Goal: Transaction & Acquisition: Book appointment/travel/reservation

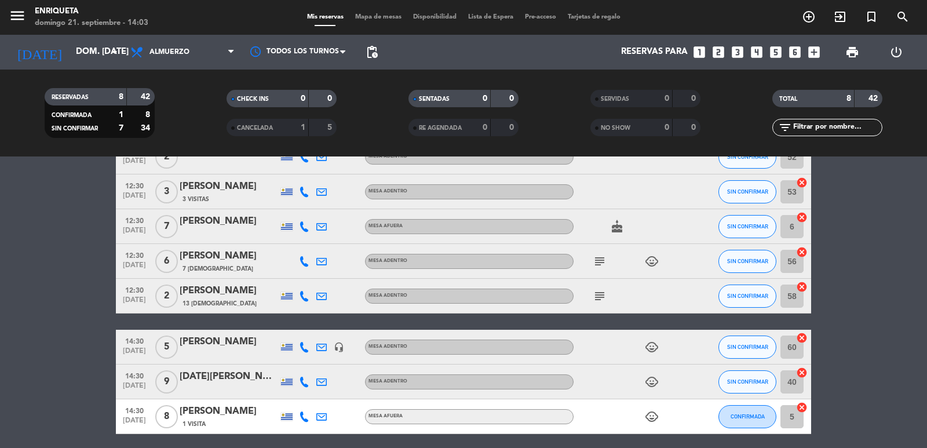
scroll to position [97, 0]
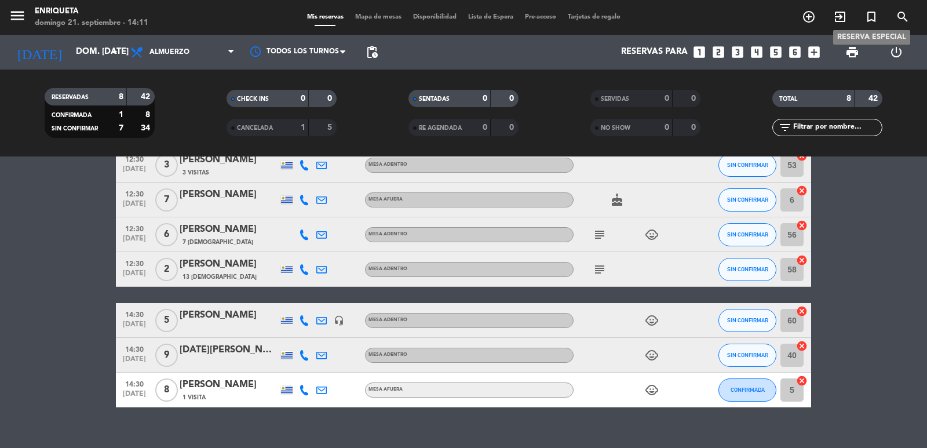
click at [868, 14] on icon "turned_in_not" at bounding box center [872, 17] width 14 height 14
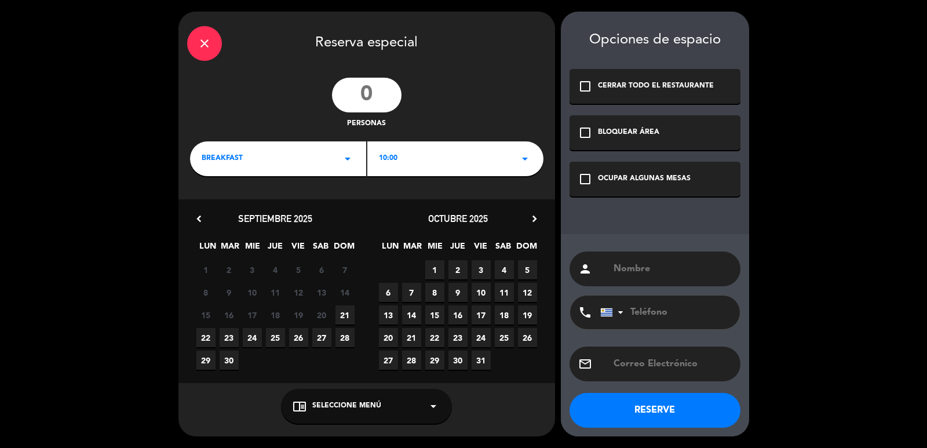
click at [395, 154] on span "10:00" at bounding box center [388, 159] width 19 height 12
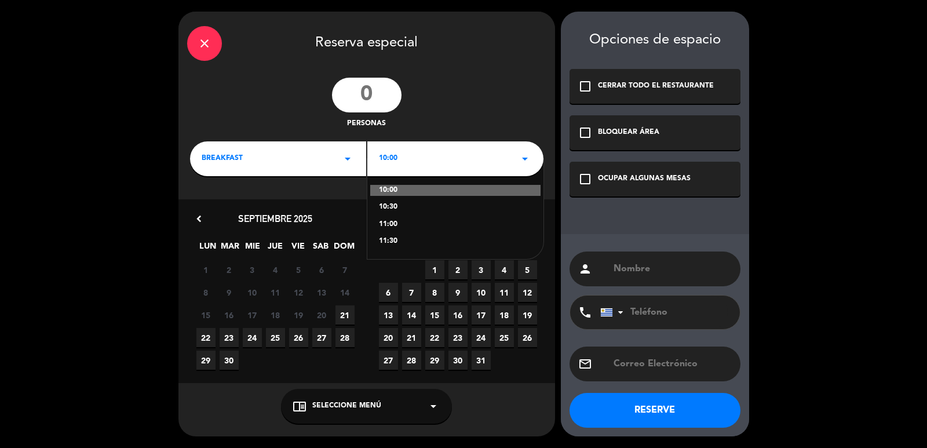
click at [314, 154] on div "BREAKFAST arrow_drop_down" at bounding box center [278, 158] width 176 height 35
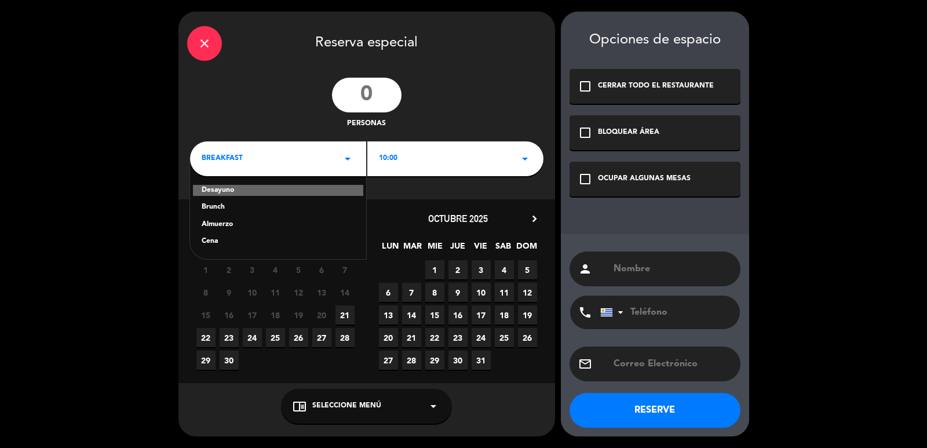
click at [235, 244] on div "Cena" at bounding box center [278, 242] width 153 height 12
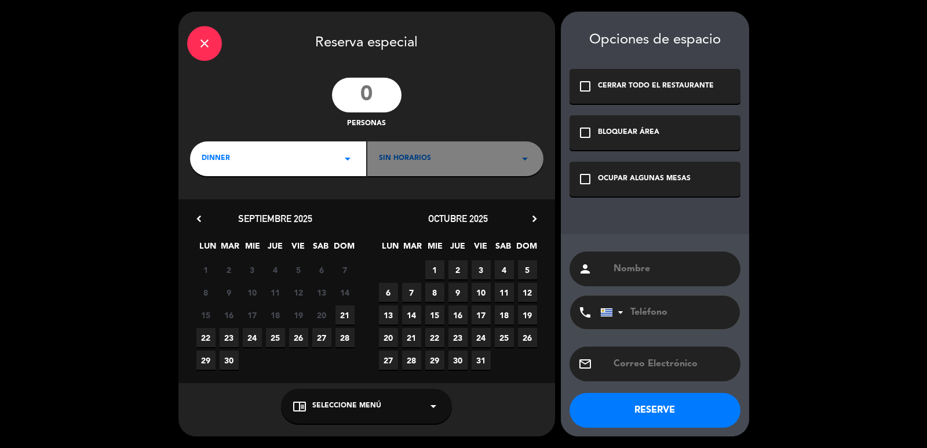
click at [422, 154] on span "Sin horarios" at bounding box center [405, 159] width 52 height 12
click at [510, 162] on div "Sin horarios arrow_drop_down" at bounding box center [455, 158] width 176 height 35
click at [226, 338] on span "23" at bounding box center [229, 337] width 19 height 19
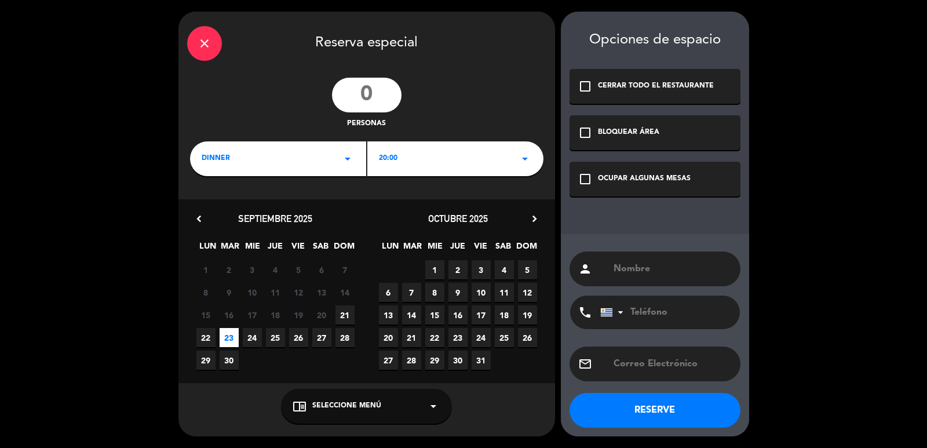
click at [384, 156] on span "20:00" at bounding box center [388, 159] width 19 height 12
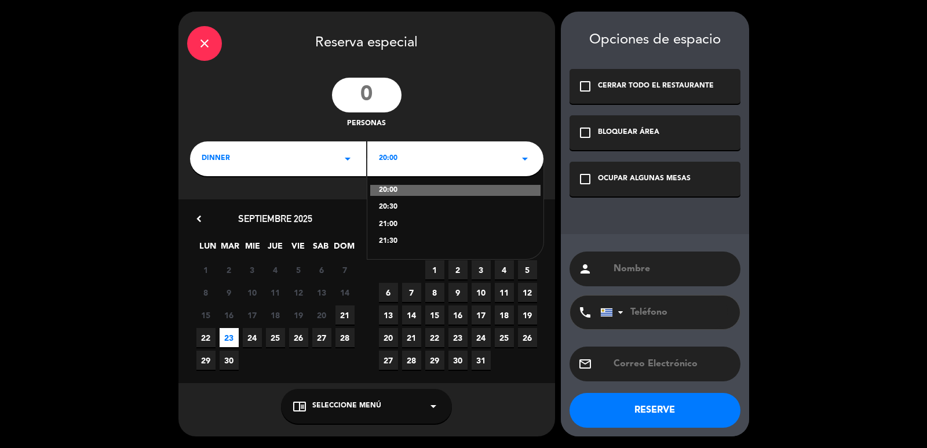
click at [391, 221] on div "21:00" at bounding box center [455, 225] width 153 height 12
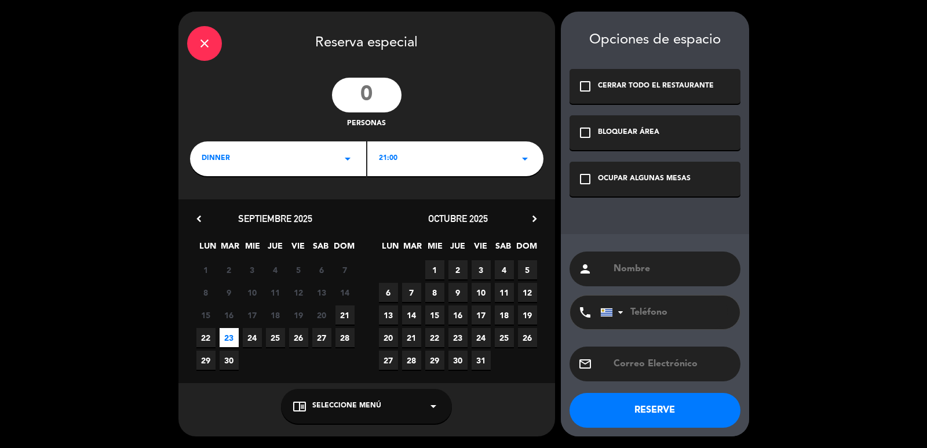
click at [368, 106] on input "number" at bounding box center [367, 95] width 70 height 35
type input "5"
click at [361, 413] on div "chrome_reader_mode Seleccione Menú arrow_drop_down" at bounding box center [366, 406] width 171 height 35
click at [340, 357] on div "INDOOR TABLE" at bounding box center [367, 361] width 148 height 12
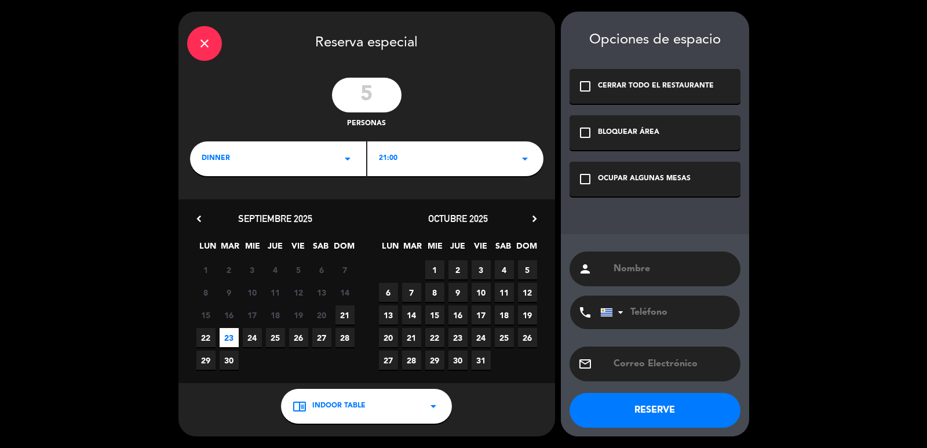
click at [648, 258] on div "person" at bounding box center [655, 269] width 171 height 35
click at [644, 265] on input "text" at bounding box center [672, 269] width 119 height 16
type input "m"
type input "[PERSON_NAME]"
click at [671, 314] on input "tel" at bounding box center [663, 313] width 127 height 34
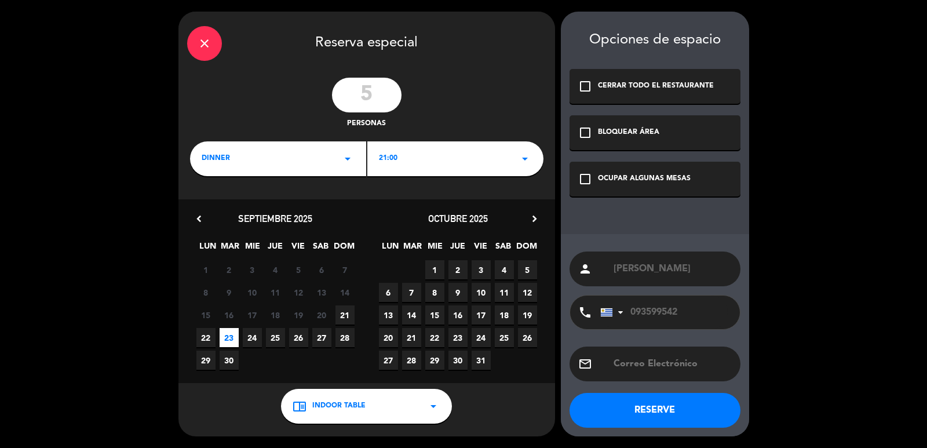
type input "093599542"
click at [630, 363] on input "text" at bounding box center [672, 364] width 119 height 16
type input "[EMAIL_ADDRESS][PERSON_NAME][DOMAIN_NAME]"
click at [586, 178] on icon "check_box_outline_blank" at bounding box center [585, 179] width 14 height 14
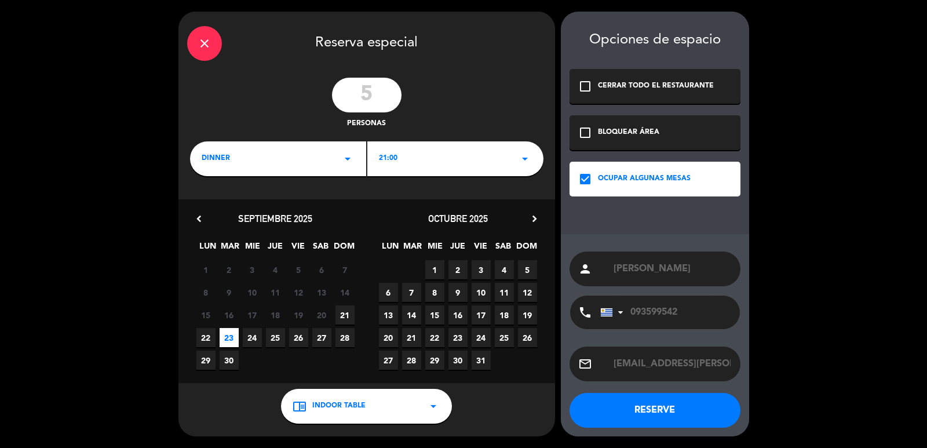
click at [704, 399] on button "RESERVE" at bounding box center [655, 410] width 171 height 35
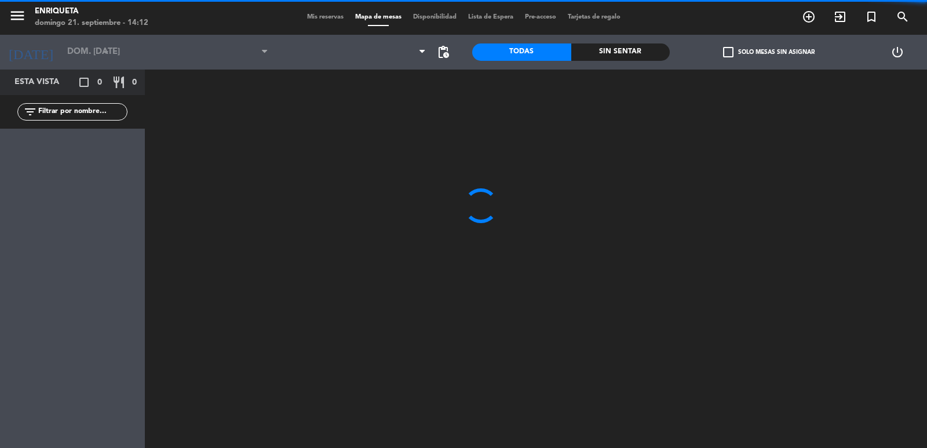
type input "[DATE] sep."
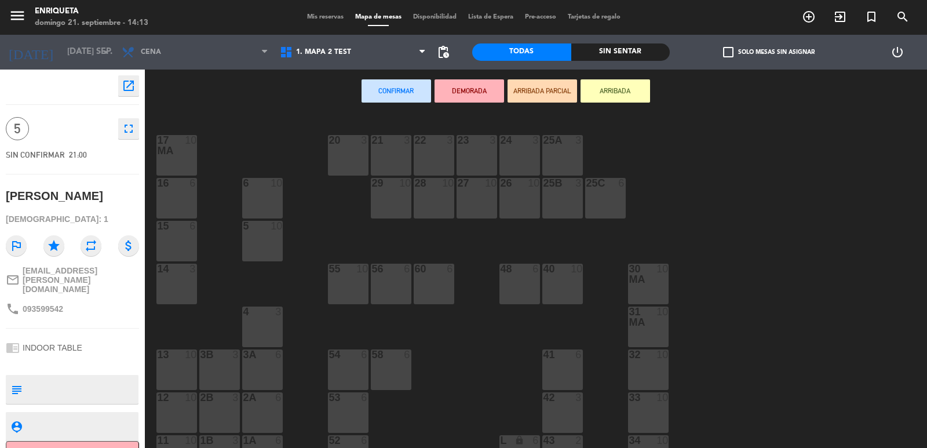
click at [376, 287] on div "56 6" at bounding box center [391, 284] width 41 height 41
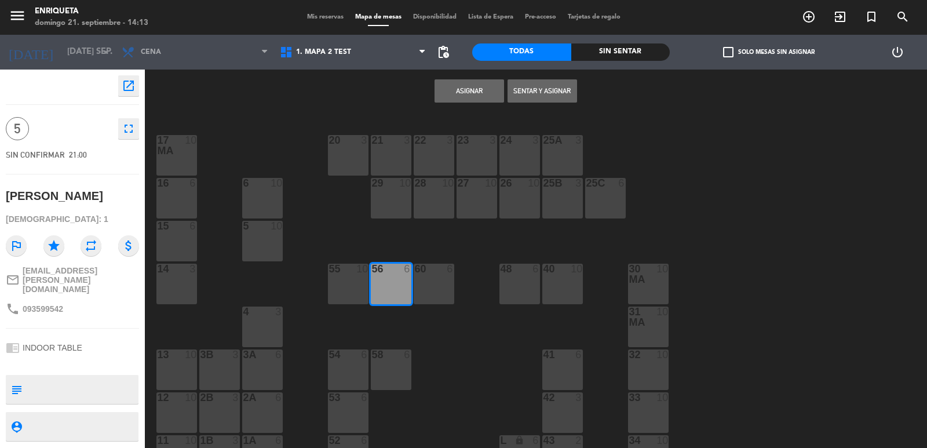
click at [456, 92] on button "Asignar" at bounding box center [470, 90] width 70 height 23
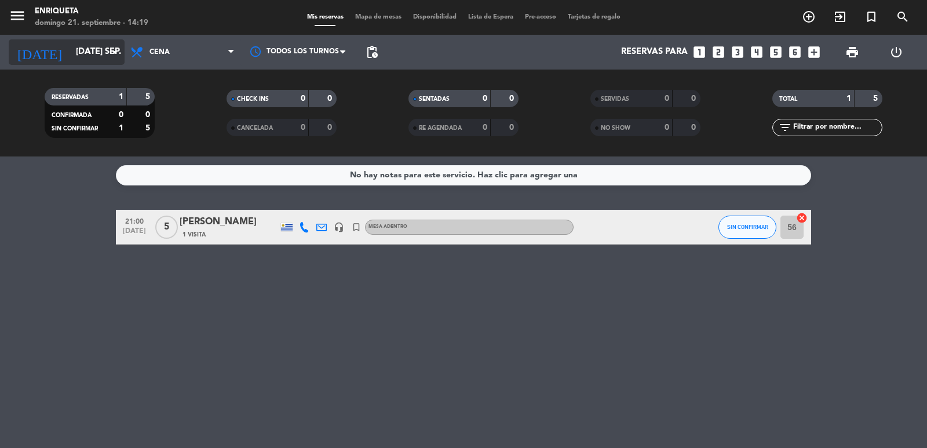
click at [106, 54] on input "[DATE] sep." at bounding box center [126, 52] width 112 height 22
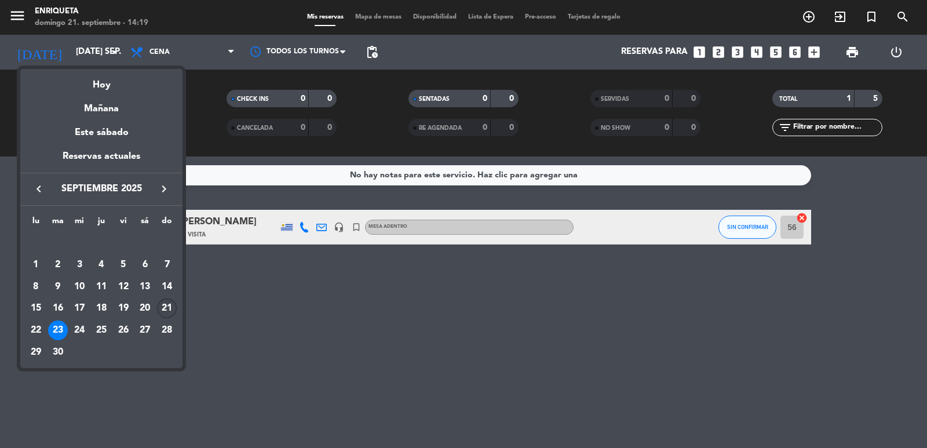
click at [172, 311] on div "21" at bounding box center [167, 308] width 20 height 20
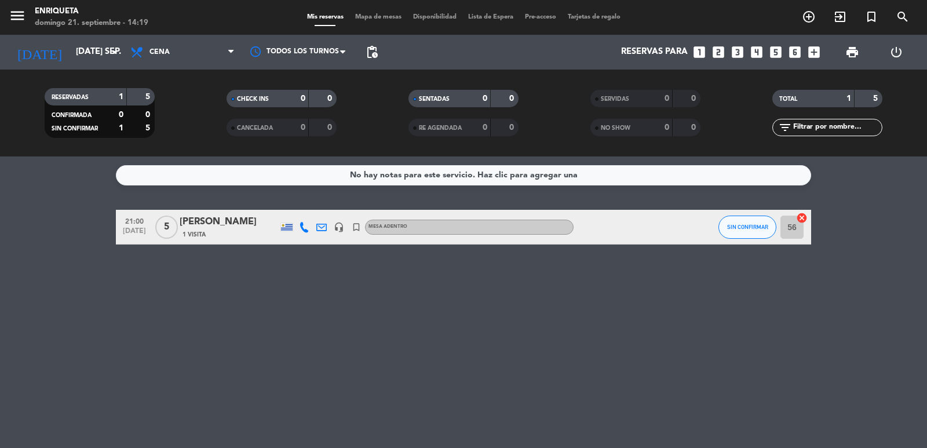
type input "dom. [DATE]"
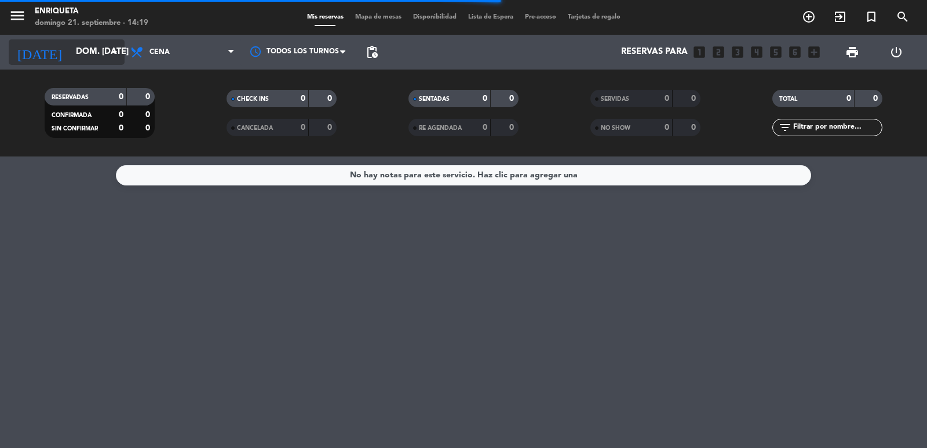
click at [107, 46] on input "dom. [DATE]" at bounding box center [126, 52] width 112 height 22
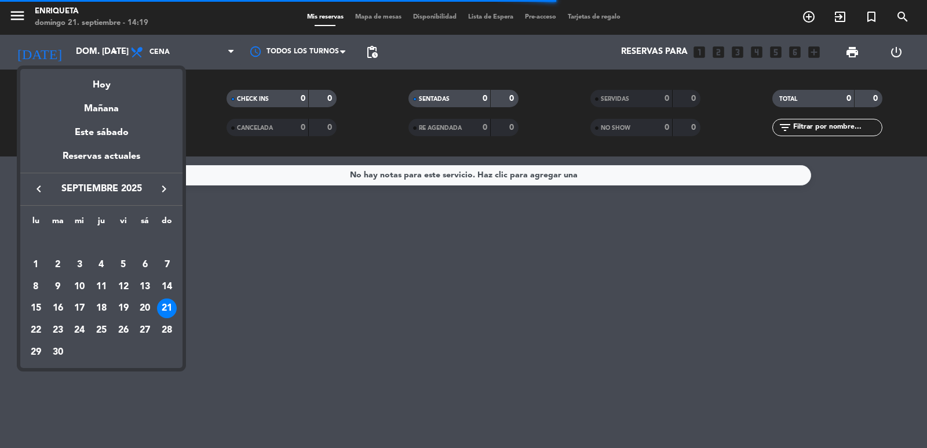
click at [173, 46] on div at bounding box center [463, 224] width 927 height 448
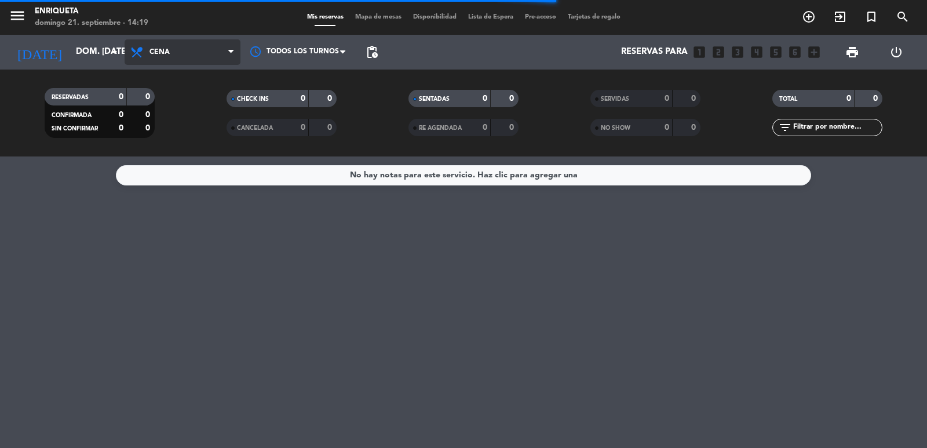
click at [173, 49] on span "Cena" at bounding box center [183, 51] width 116 height 25
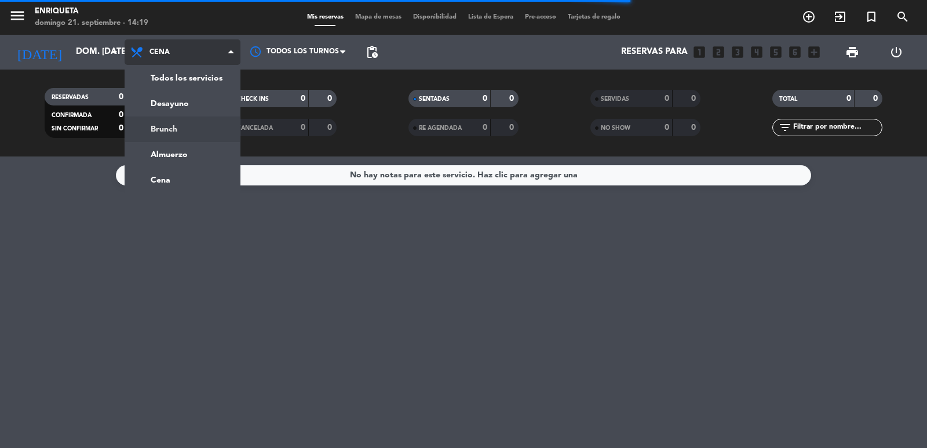
click at [190, 130] on div "menu [PERSON_NAME] 21. septiembre - 14:19 Mis reservas Mapa de mesas Disponibil…" at bounding box center [463, 78] width 927 height 156
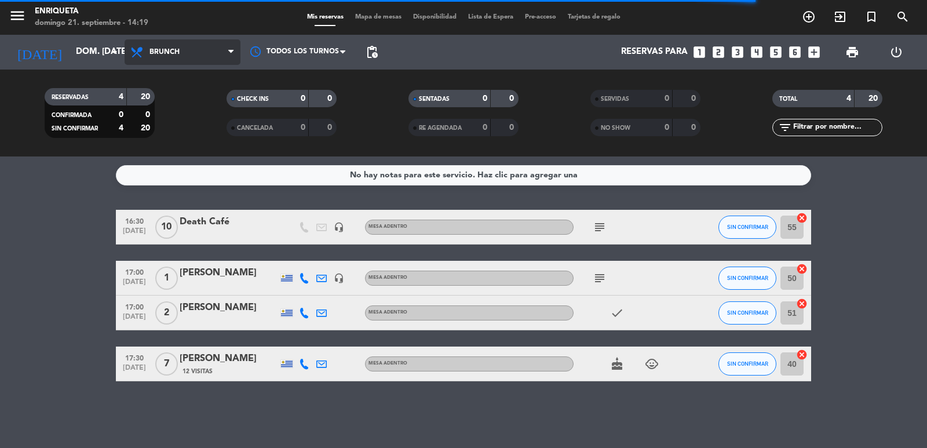
click at [172, 52] on span "Brunch" at bounding box center [165, 52] width 30 height 8
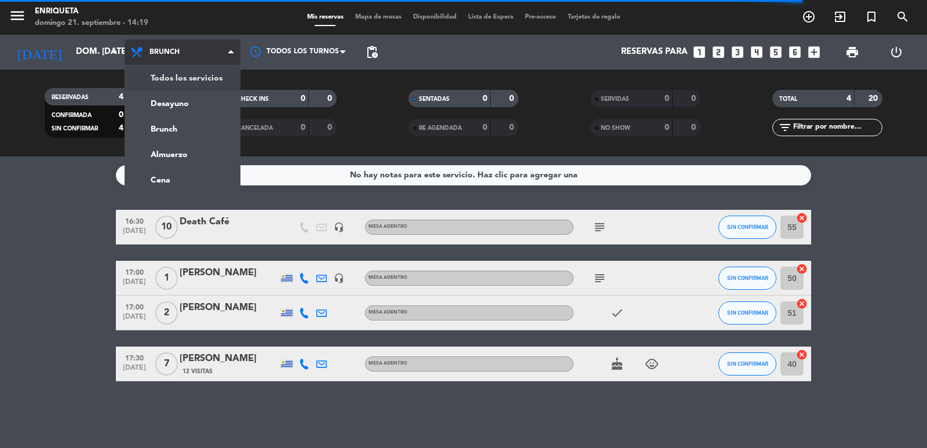
click at [180, 71] on div "menu [PERSON_NAME] 21. septiembre - 14:19 Mis reservas Mapa de mesas Disponibil…" at bounding box center [463, 78] width 927 height 156
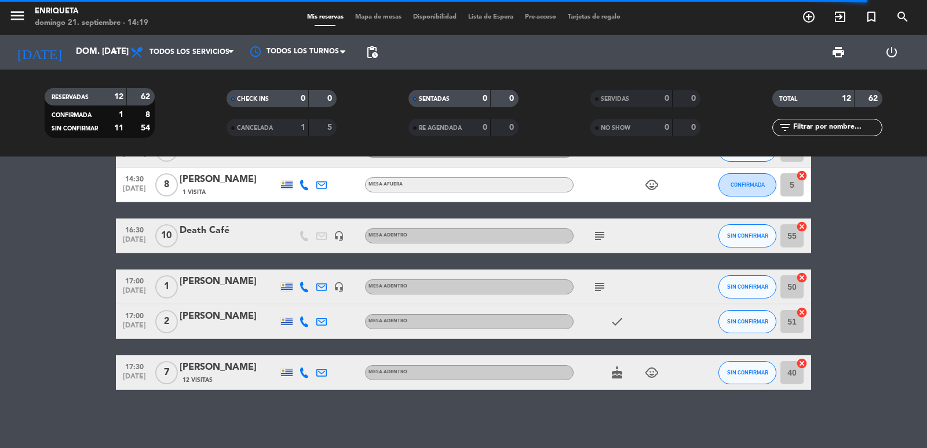
scroll to position [176, 0]
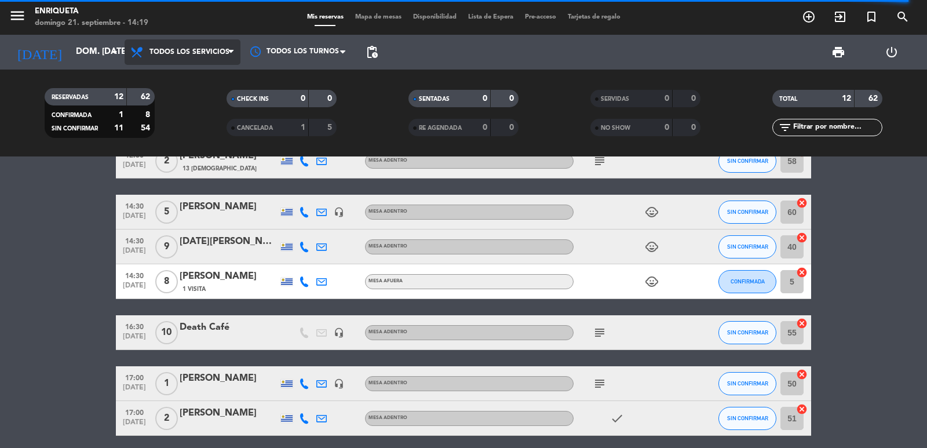
click at [198, 47] on span "Todos los servicios" at bounding box center [183, 51] width 116 height 25
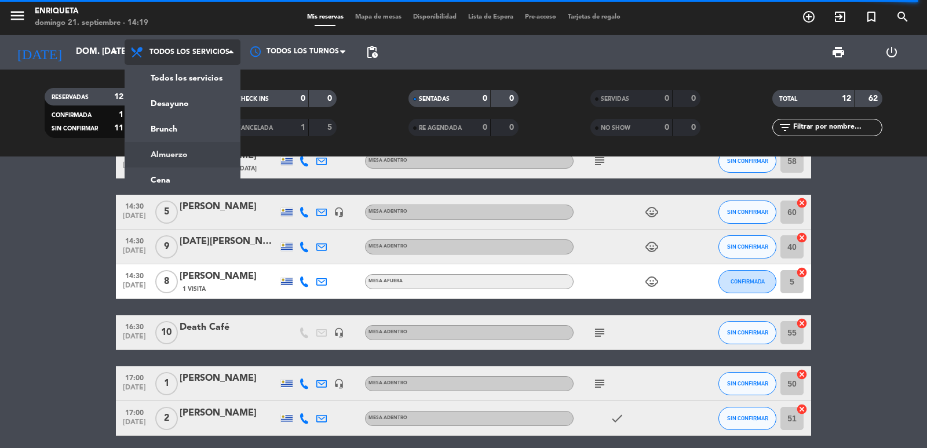
click at [204, 153] on div "menu [PERSON_NAME] 21. septiembre - 14:19 Mis reservas Mapa de mesas Disponibil…" at bounding box center [463, 78] width 927 height 156
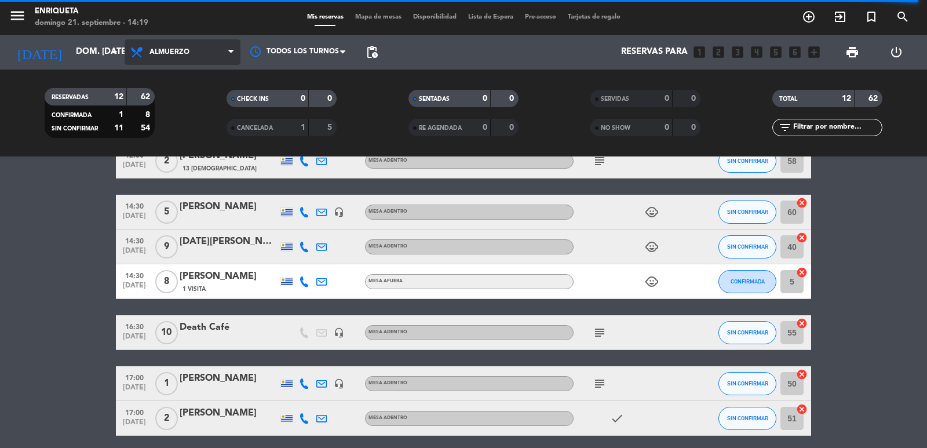
scroll to position [114, 0]
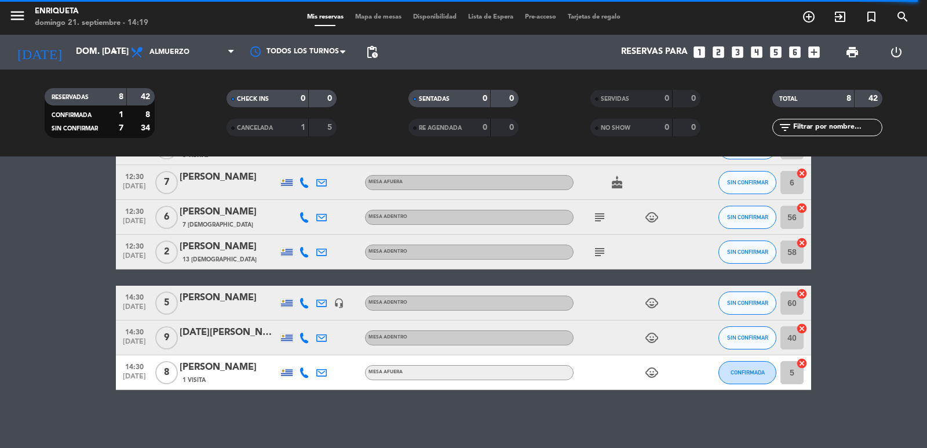
click at [202, 50] on span "Almuerzo" at bounding box center [183, 51] width 116 height 25
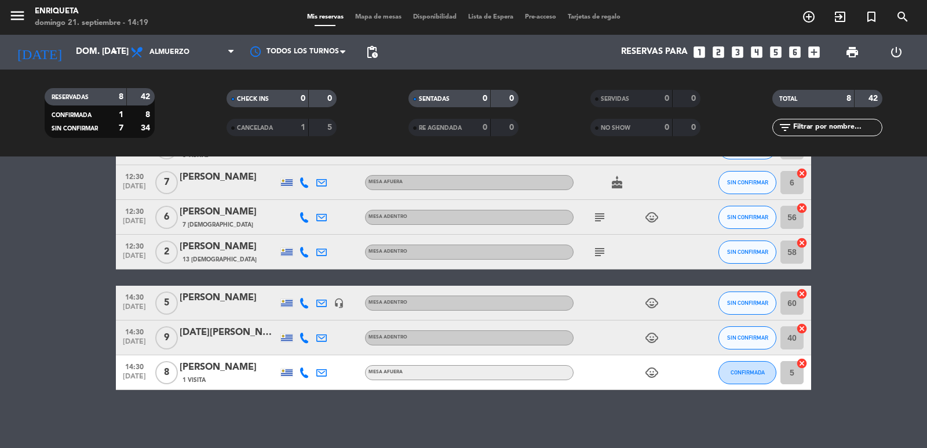
click at [63, 212] on bookings-row "12:30 [DATE] 2 [PERSON_NAME] MESA ADENTRO SIN CONFIRMAR 52 cancel 12:30 [DATE] …" at bounding box center [463, 243] width 927 height 294
